Goal: Task Accomplishment & Management: Complete application form

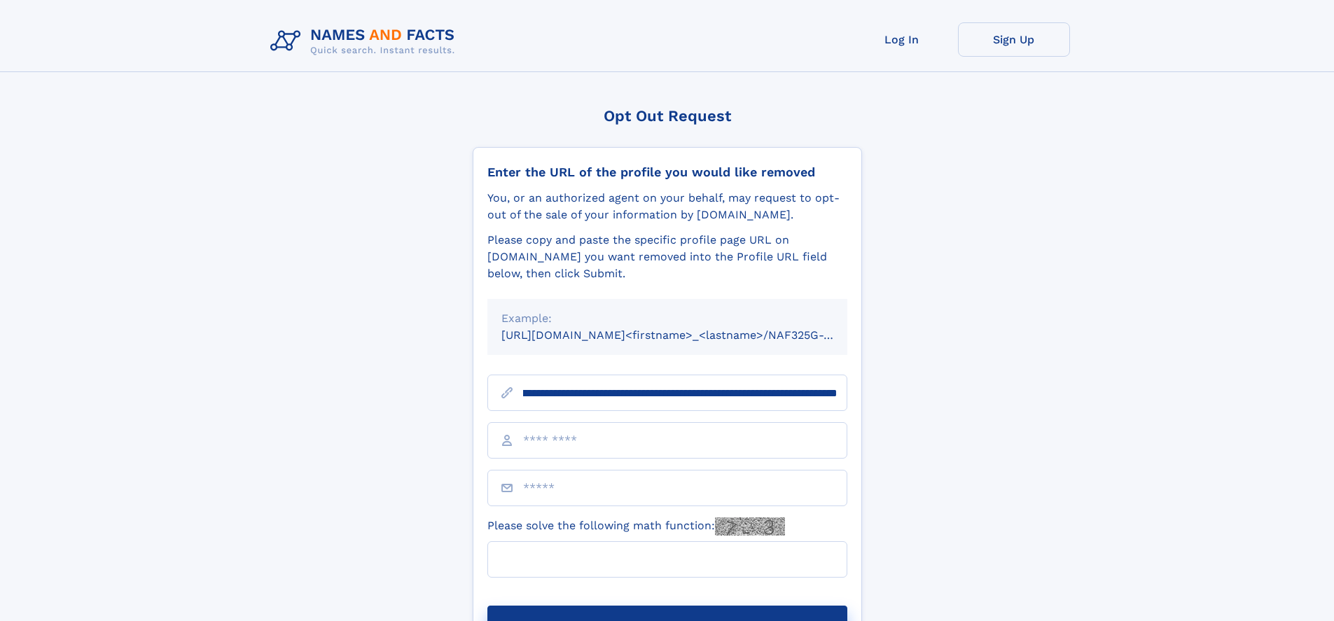
scroll to position [0, 160]
type input "**********"
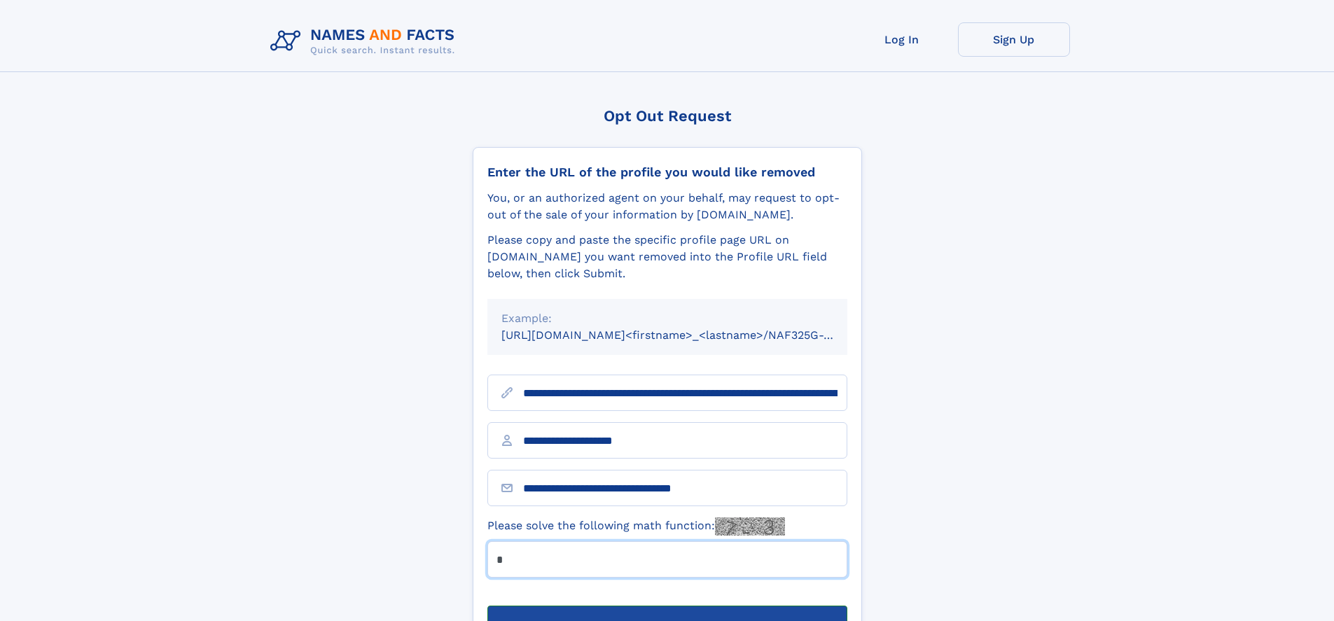
type input "*"
click at [667, 606] on button "Submit Opt Out Request" at bounding box center [668, 628] width 360 height 45
